Goal: Find contact information: Find contact information

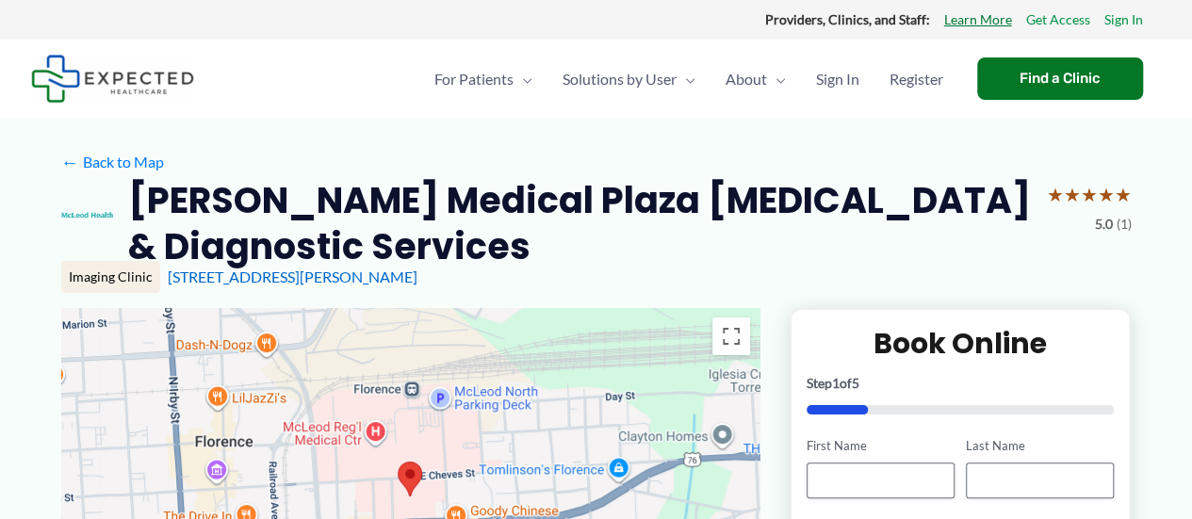
click at [986, 18] on link "Learn More" at bounding box center [978, 20] width 68 height 25
click at [879, 25] on strong "Providers, Clinics, and Staff:" at bounding box center [847, 19] width 165 height 16
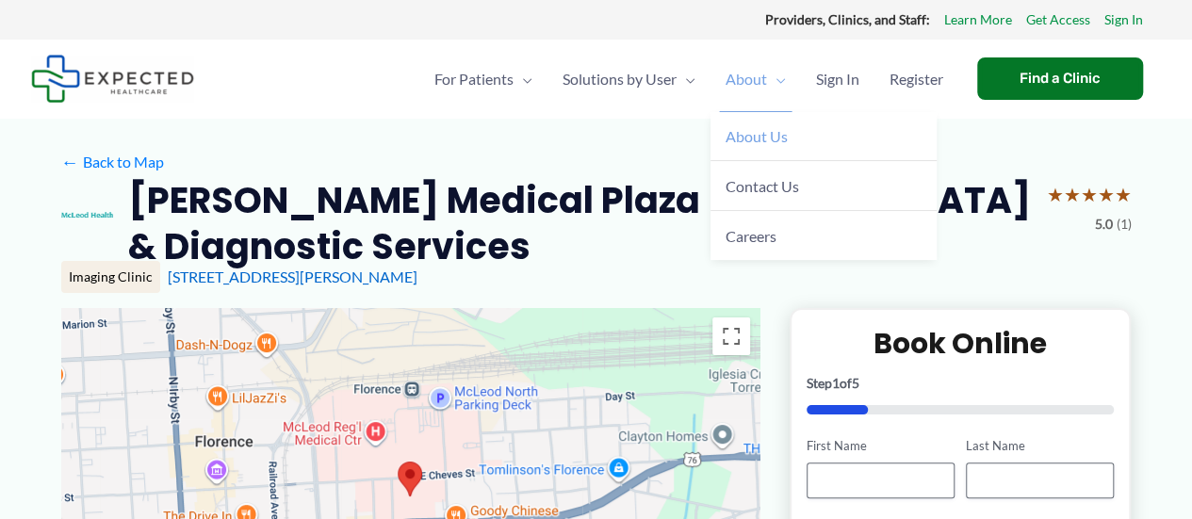
click at [758, 145] on link "About Us" at bounding box center [824, 137] width 226 height 50
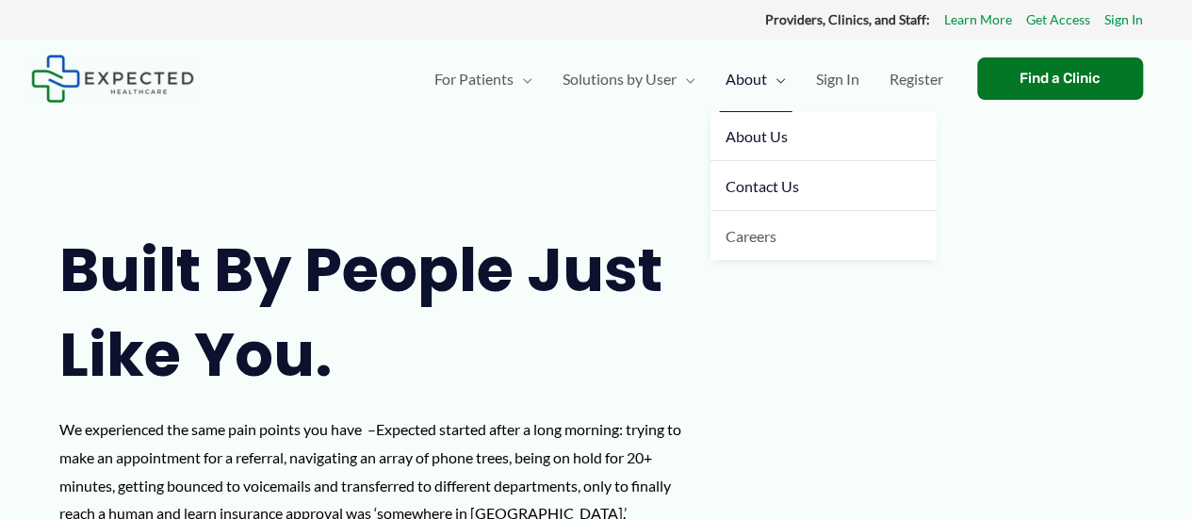
click at [762, 192] on span "Contact Us" at bounding box center [763, 186] width 74 height 18
